Goal: Task Accomplishment & Management: Manage account settings

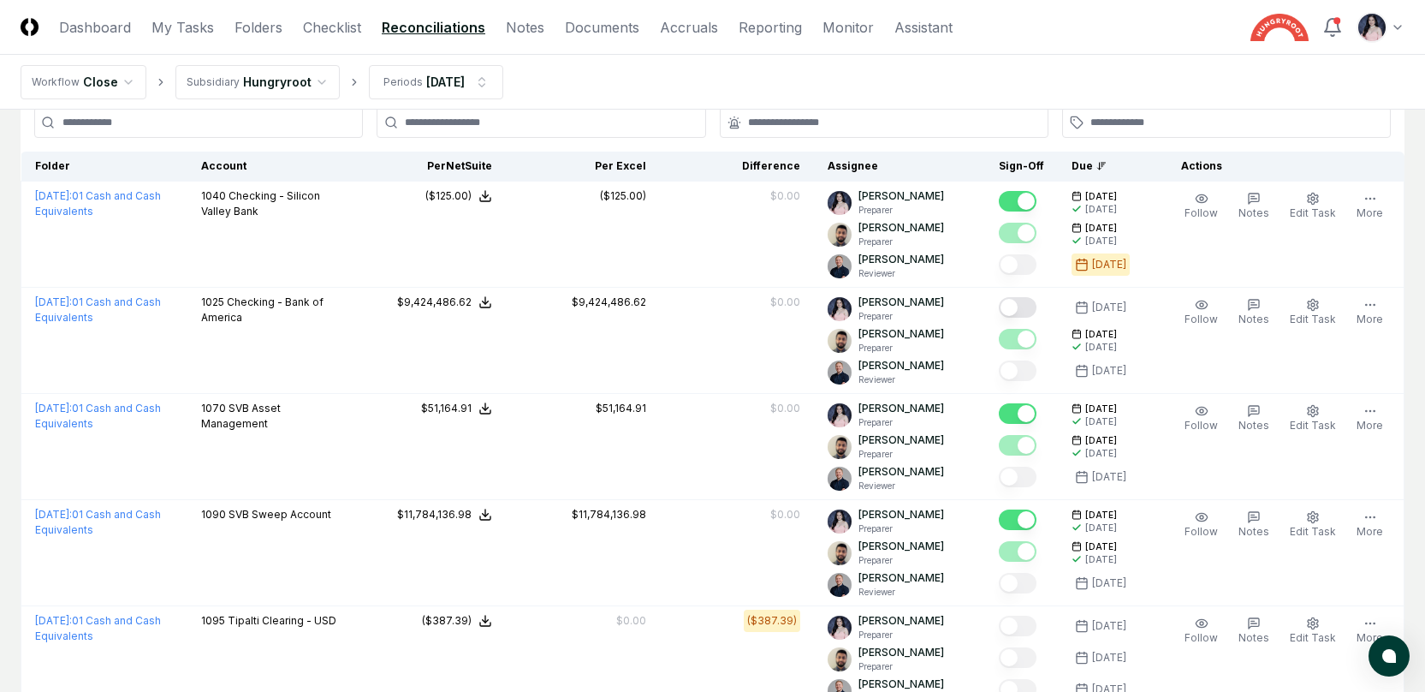
scroll to position [105, 0]
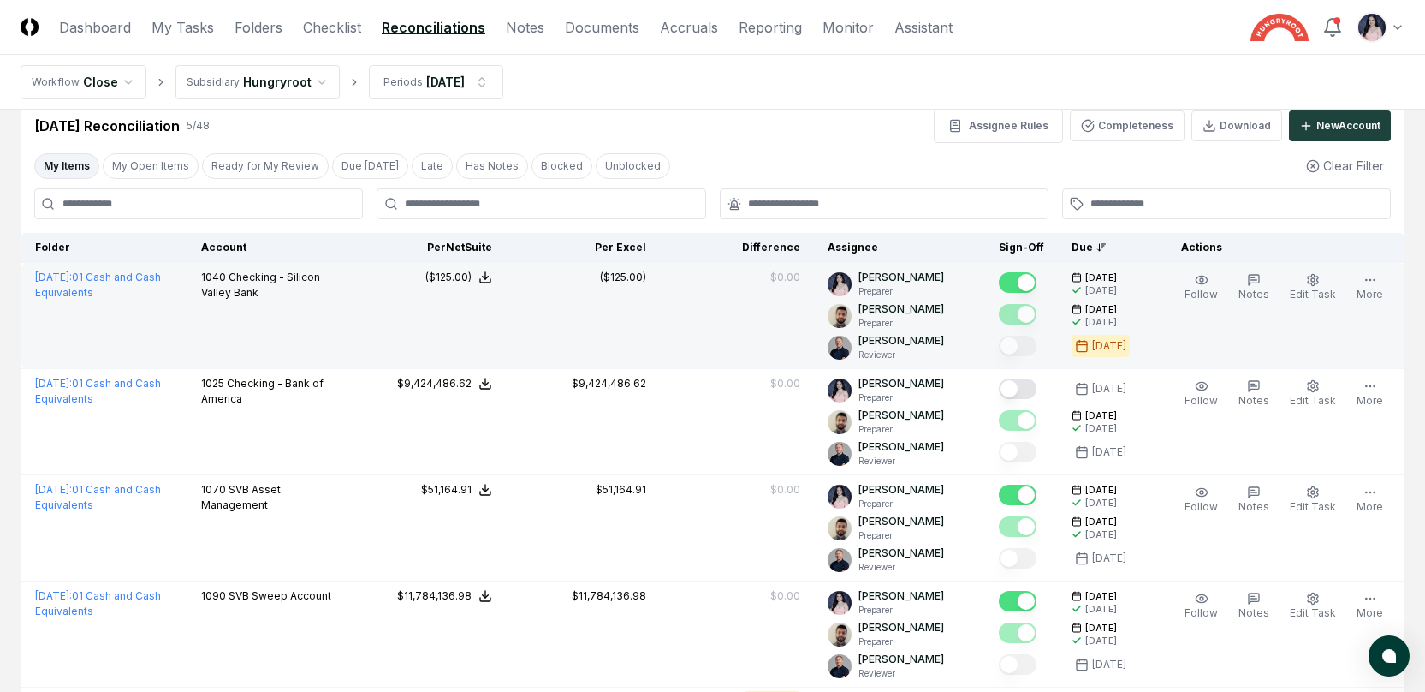
scroll to position [10, 0]
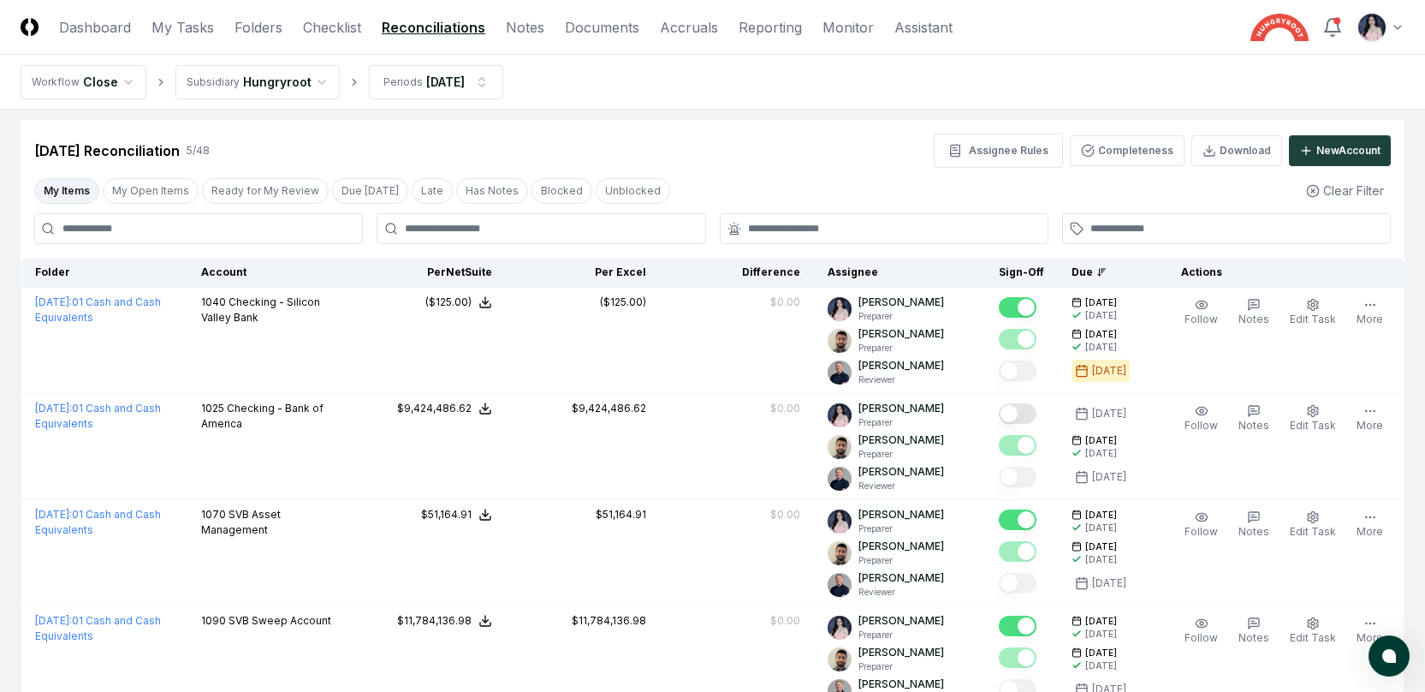
click at [340, 9] on header "CloseCore Dashboard My Tasks Folders Checklist Reconciliations Notes Documents …" at bounding box center [712, 27] width 1425 height 55
click at [336, 27] on link "Checklist" at bounding box center [332, 27] width 58 height 21
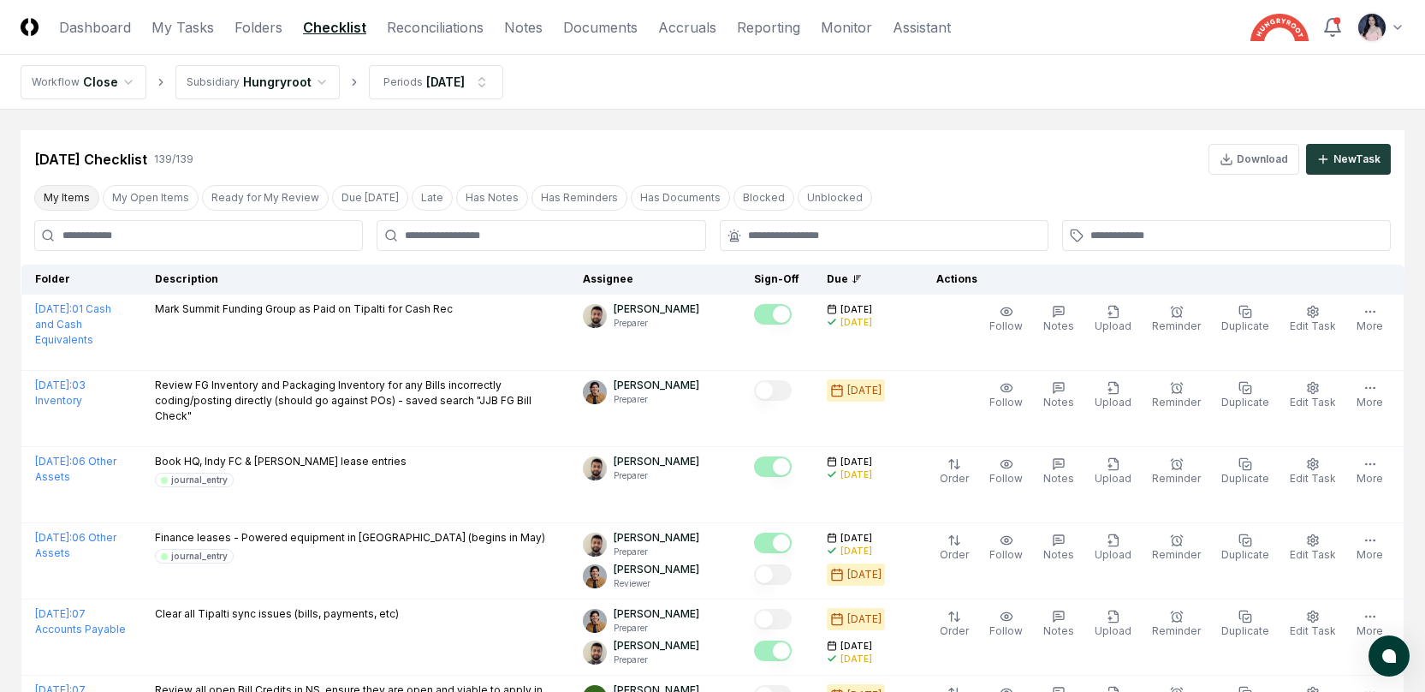
click at [67, 203] on button "My Items" at bounding box center [66, 198] width 65 height 26
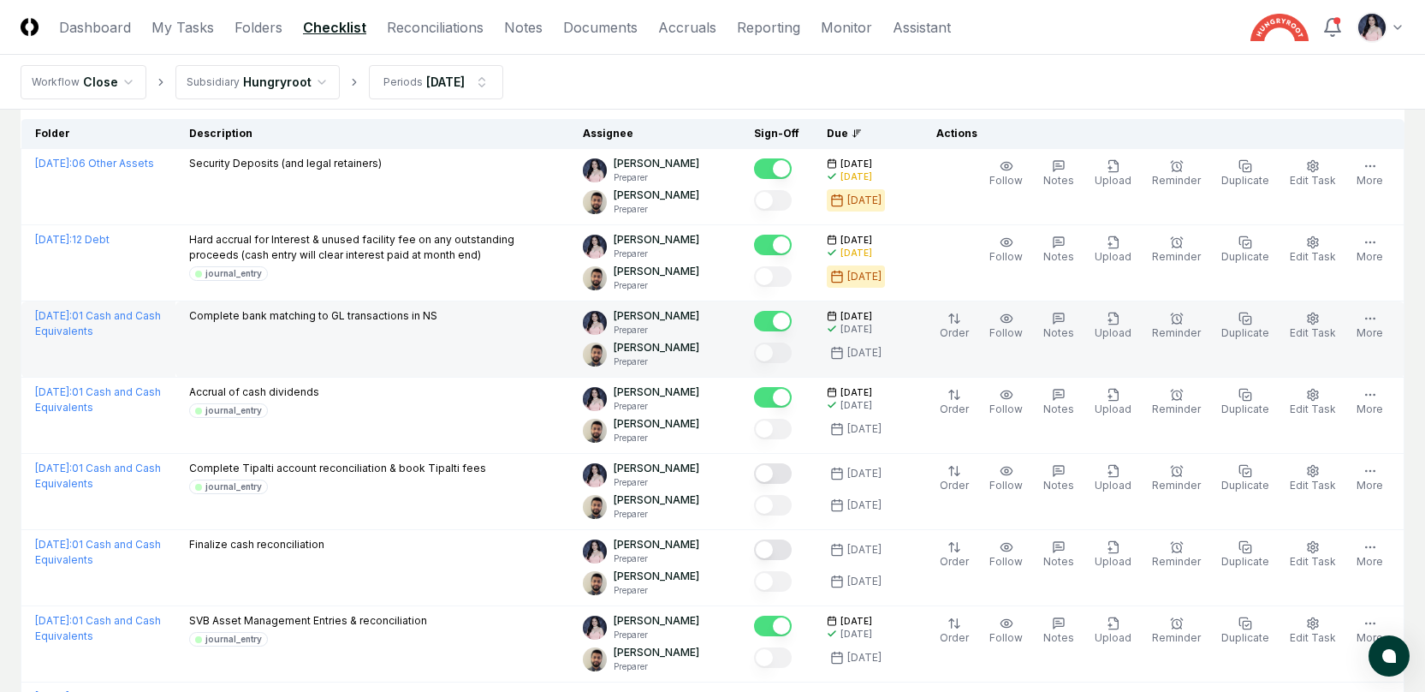
scroll to position [152, 0]
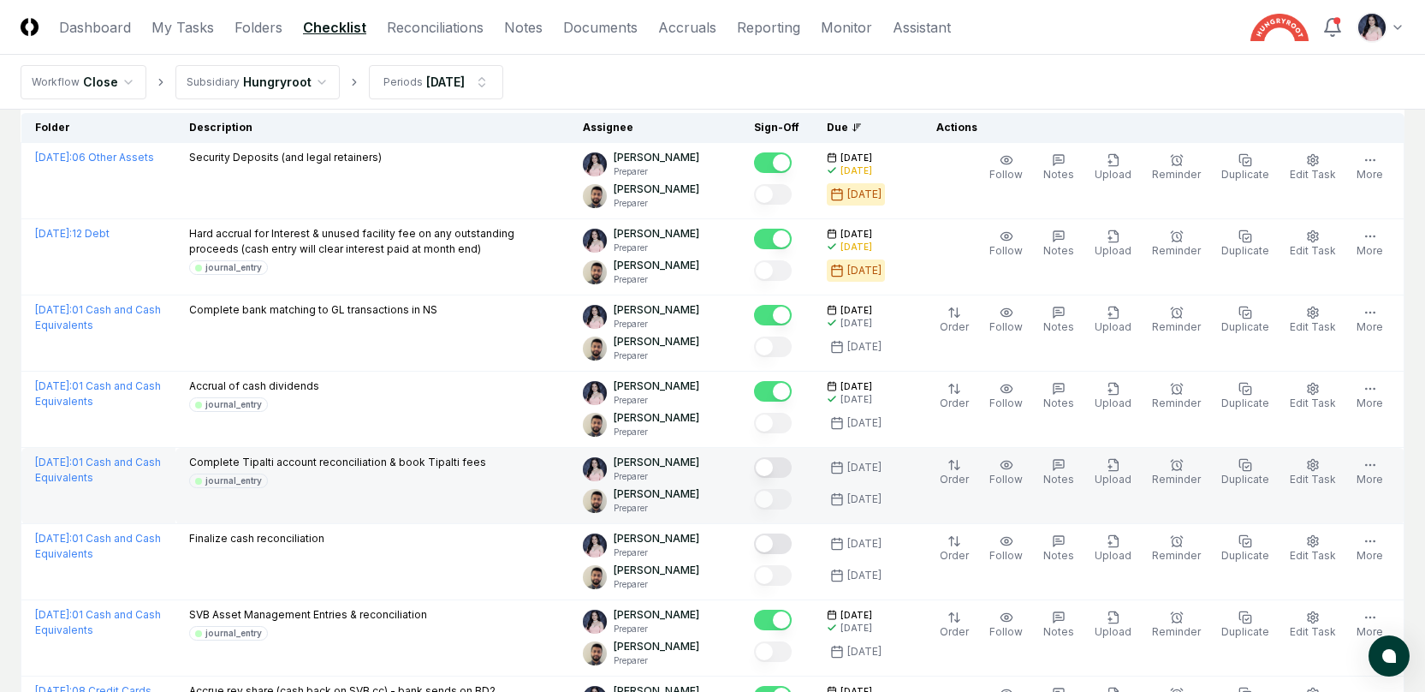
click at [792, 470] on button "Mark complete" at bounding box center [773, 467] width 38 height 21
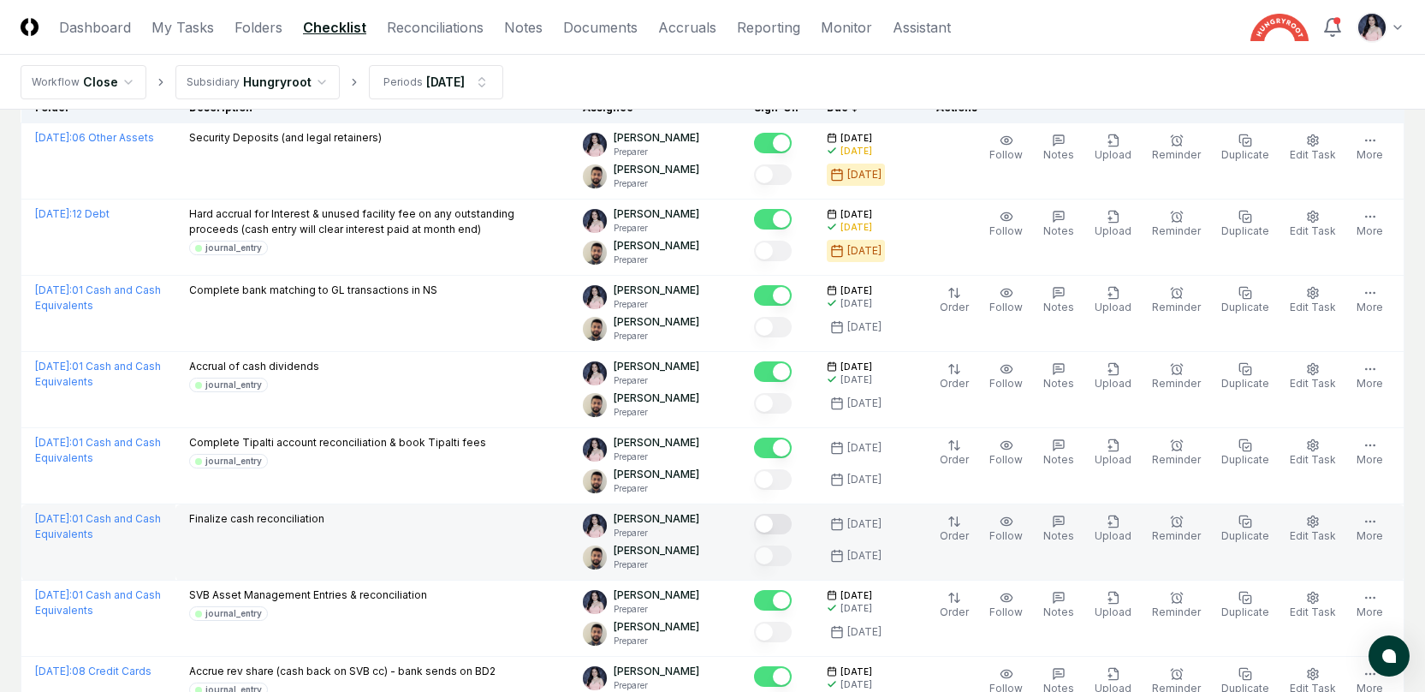
scroll to position [173, 0]
click at [790, 529] on button "Mark complete" at bounding box center [773, 522] width 38 height 21
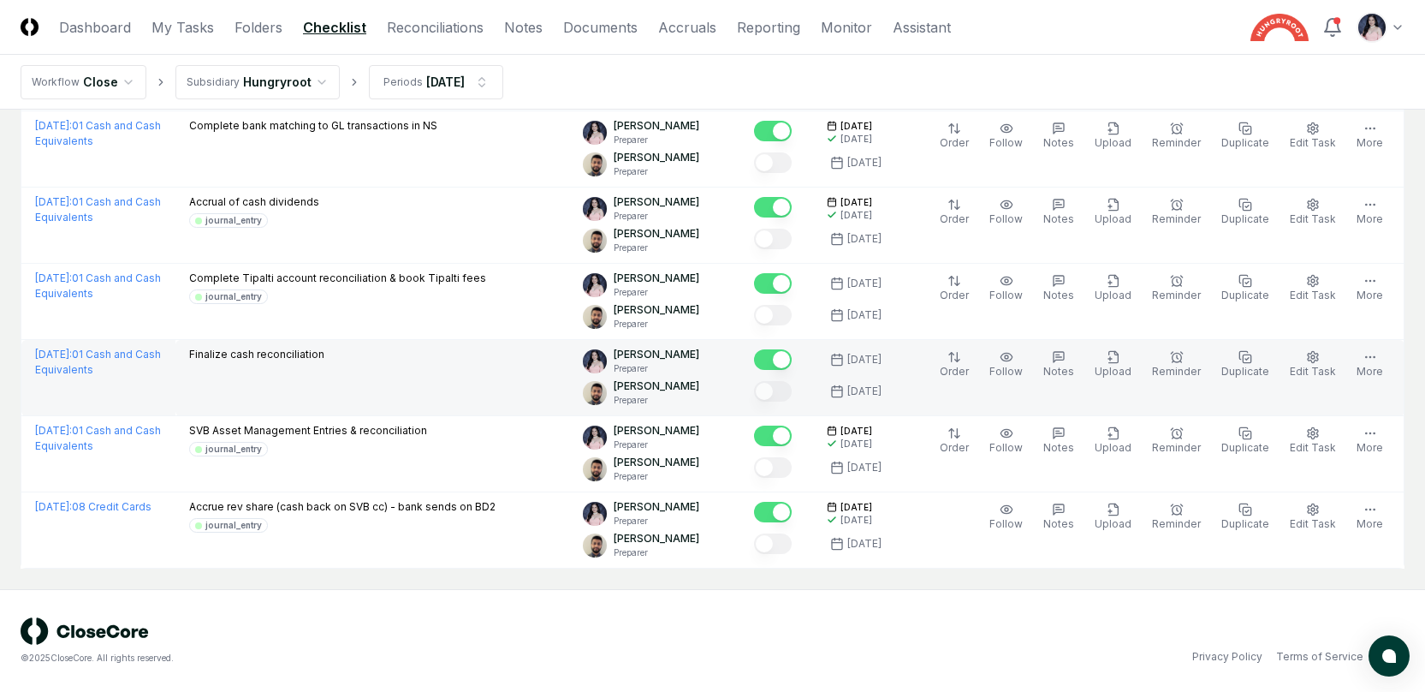
scroll to position [0, 0]
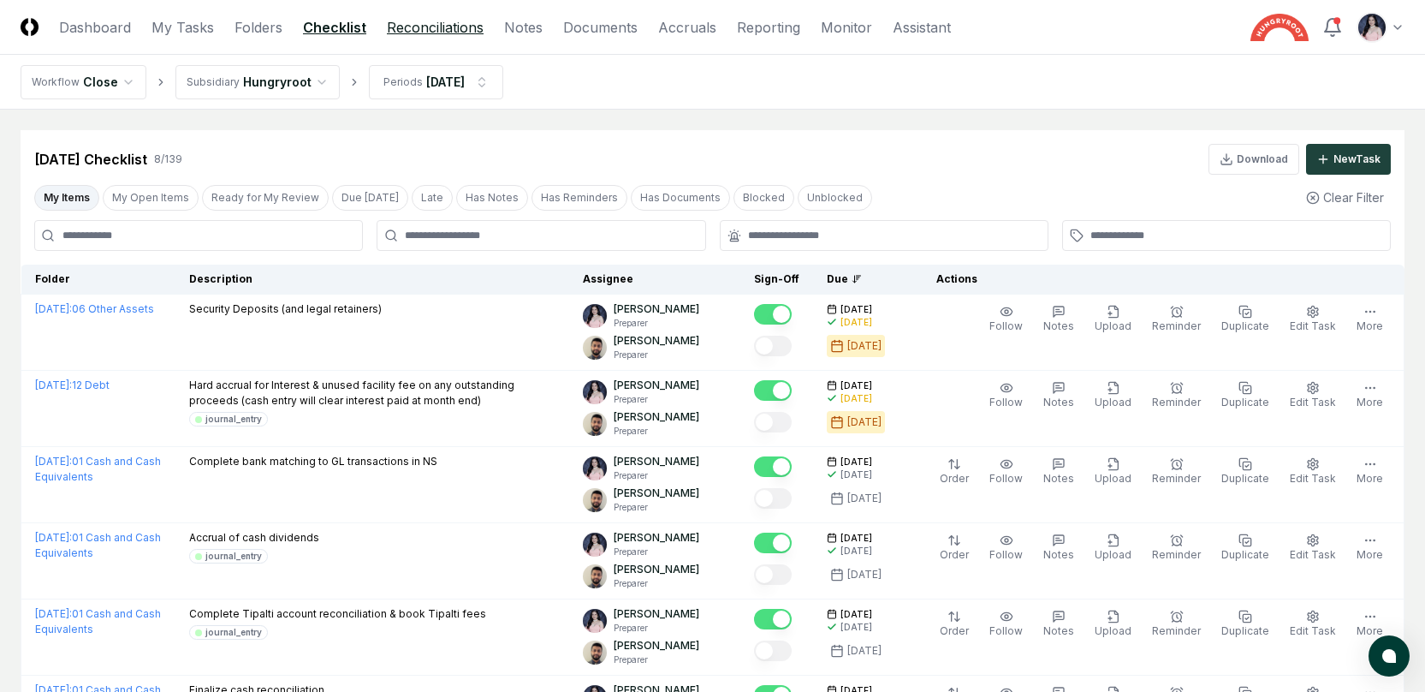
click at [451, 33] on link "Reconciliations" at bounding box center [435, 27] width 97 height 21
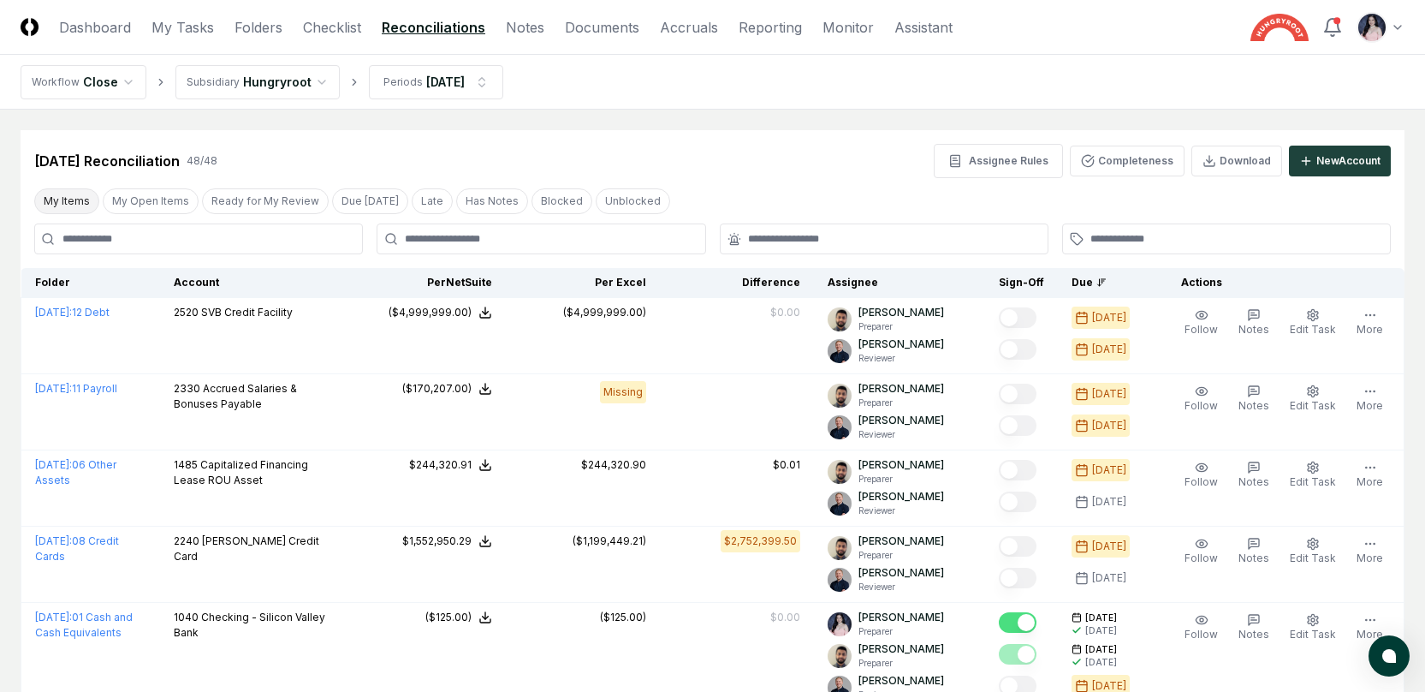
click at [64, 197] on button "My Items" at bounding box center [66, 201] width 65 height 26
